Goal: Understand process/instructions: Learn about a topic

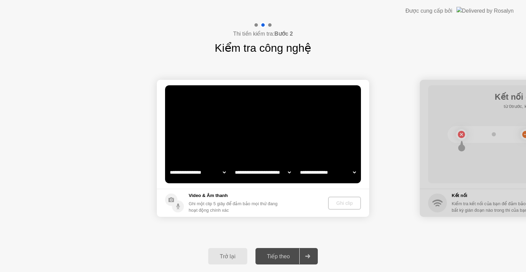
click at [335, 205] on div "Ghi clip" at bounding box center [344, 202] width 27 height 5
click at [256, 25] on div at bounding box center [255, 24] width 3 height 3
click at [228, 259] on div "Trở lại" at bounding box center [227, 256] width 35 height 7
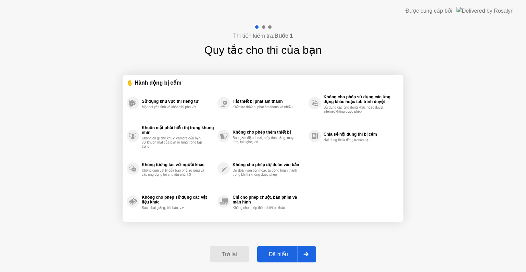
click at [281, 255] on div "Đã hiểu" at bounding box center [278, 254] width 38 height 7
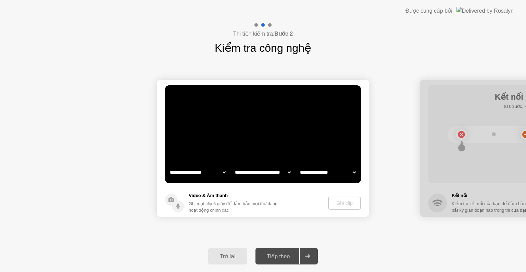
click at [193, 170] on select "**********" at bounding box center [197, 172] width 59 height 14
click at [259, 171] on select "**********" at bounding box center [262, 172] width 59 height 14
click at [321, 173] on select "**********" at bounding box center [327, 172] width 59 height 14
click at [218, 256] on div "Trở lại" at bounding box center [227, 256] width 35 height 7
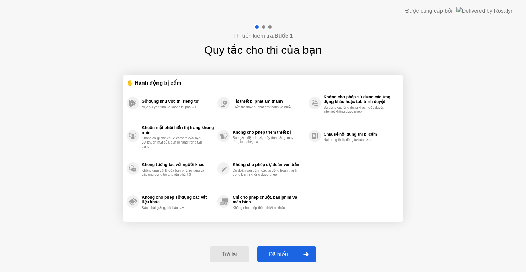
click at [290, 251] on div "Đã hiểu" at bounding box center [278, 254] width 38 height 7
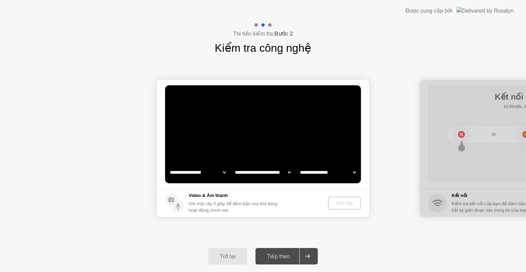
click at [222, 255] on div "Trở lại" at bounding box center [227, 256] width 35 height 7
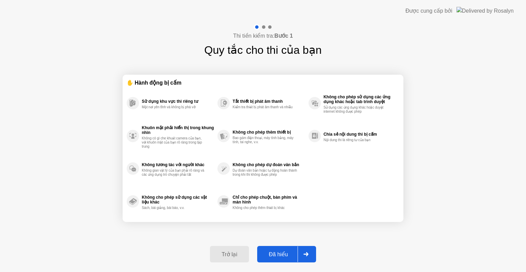
click at [282, 253] on div "Đã hiểu" at bounding box center [278, 254] width 38 height 7
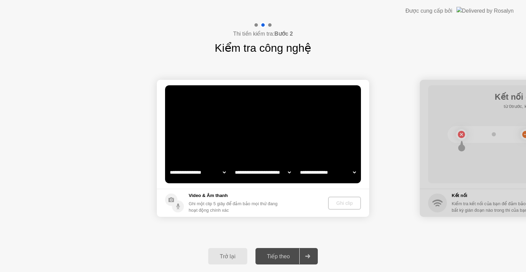
click at [282, 253] on div "Tiếp theo" at bounding box center [278, 256] width 42 height 7
click at [240, 255] on div "Trở lại" at bounding box center [227, 256] width 35 height 7
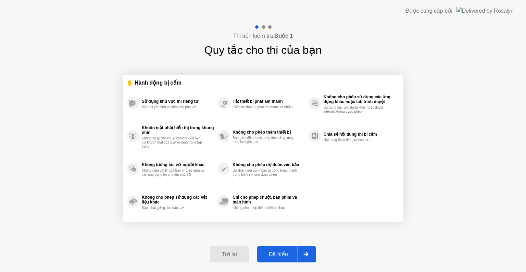
click at [240, 254] on div "Trở lại" at bounding box center [229, 254] width 35 height 7
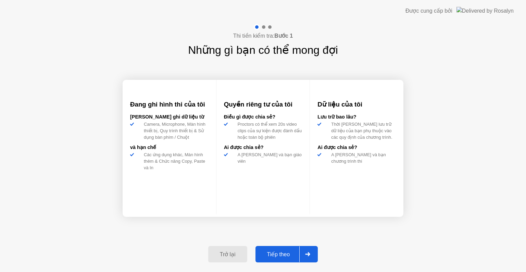
click at [311, 253] on div at bounding box center [307, 254] width 16 height 16
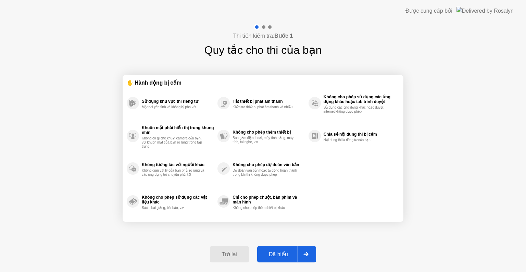
click at [306, 253] on icon at bounding box center [305, 254] width 5 height 4
